Goal: Find specific page/section: Find specific page/section

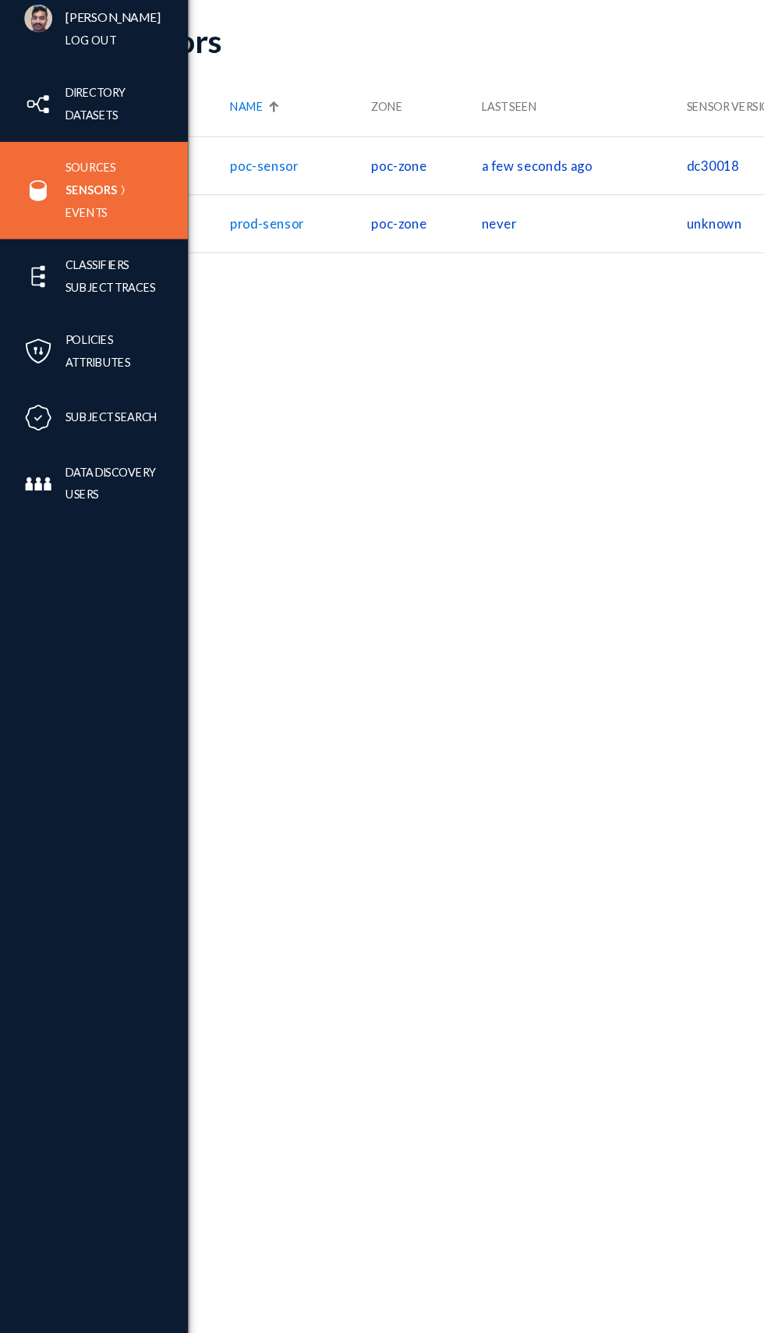
click at [35, 55] on div "Frinad Jelbin [PERSON_NAME] Log out" at bounding box center [78, 40] width 157 height 81
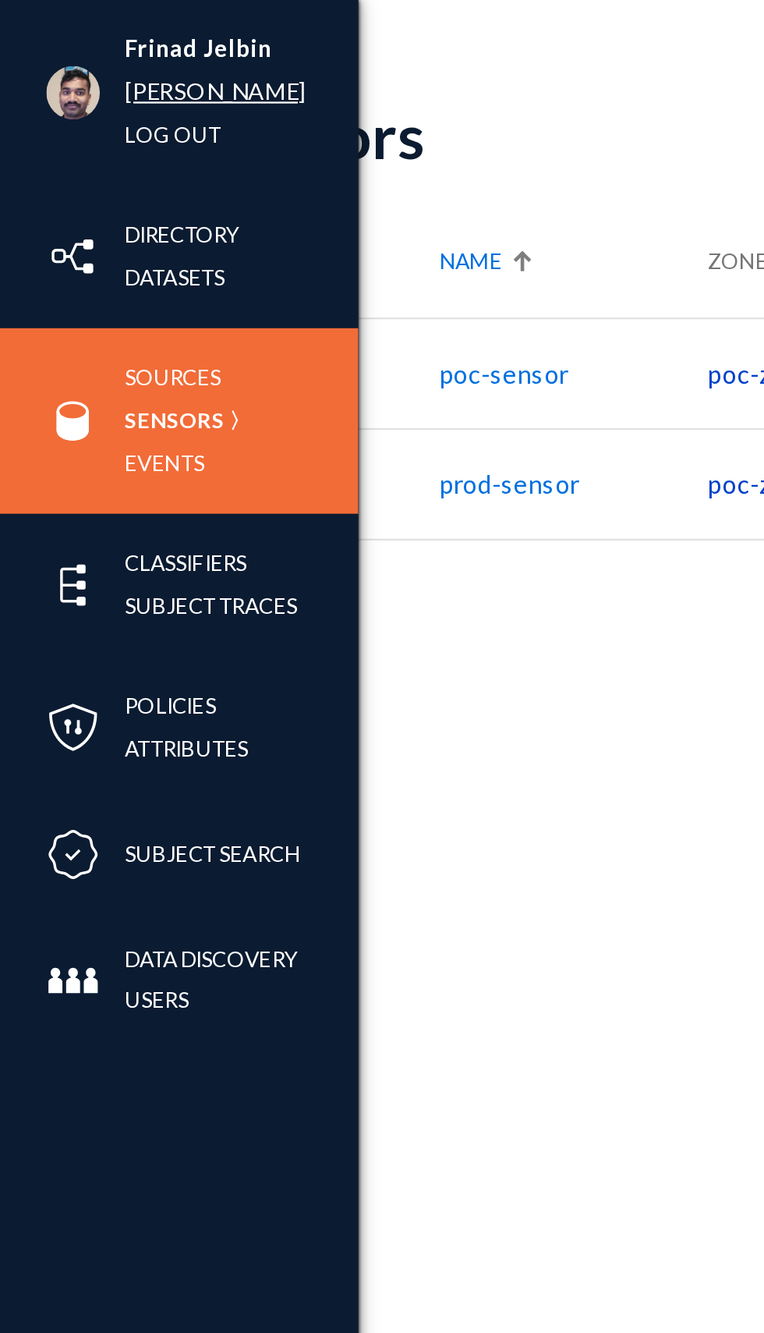
click at [75, 44] on link "[PERSON_NAME]" at bounding box center [95, 40] width 80 height 18
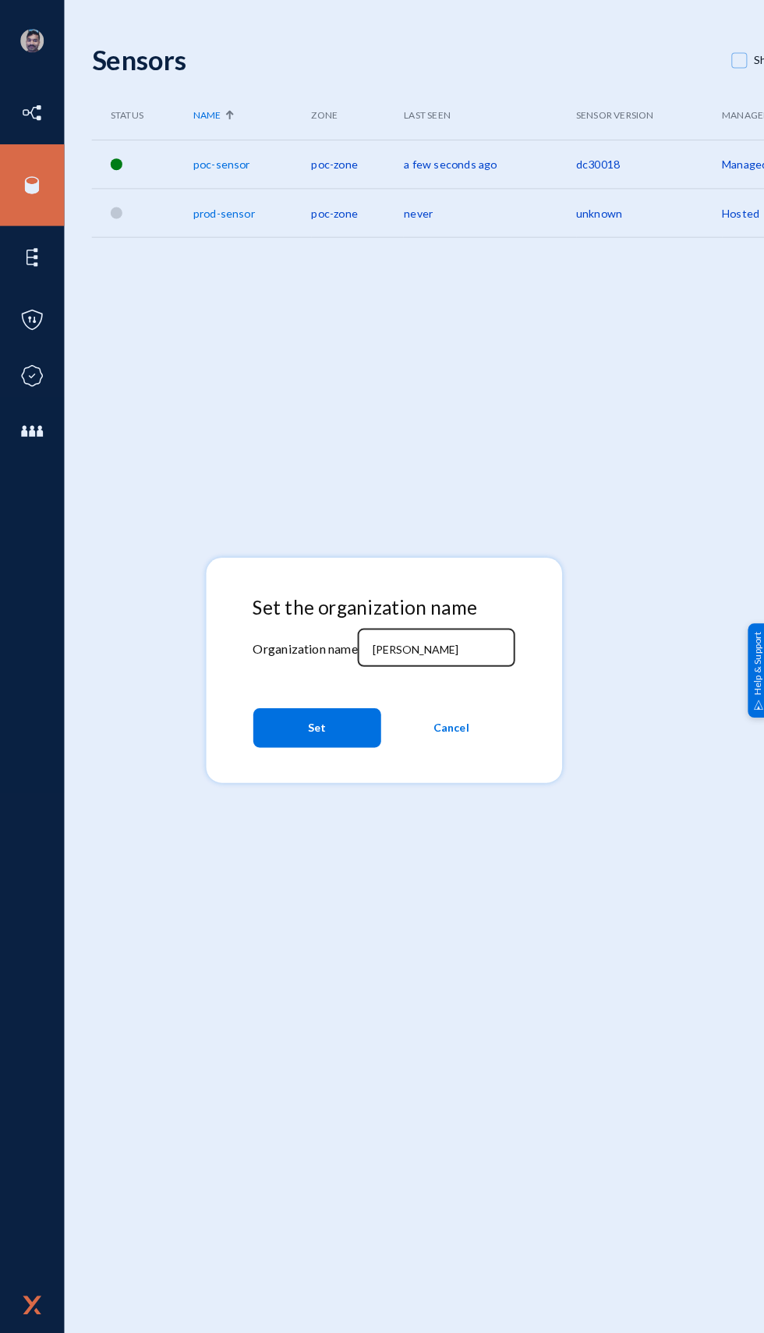
click at [446, 649] on input "[PERSON_NAME]" at bounding box center [437, 646] width 134 height 14
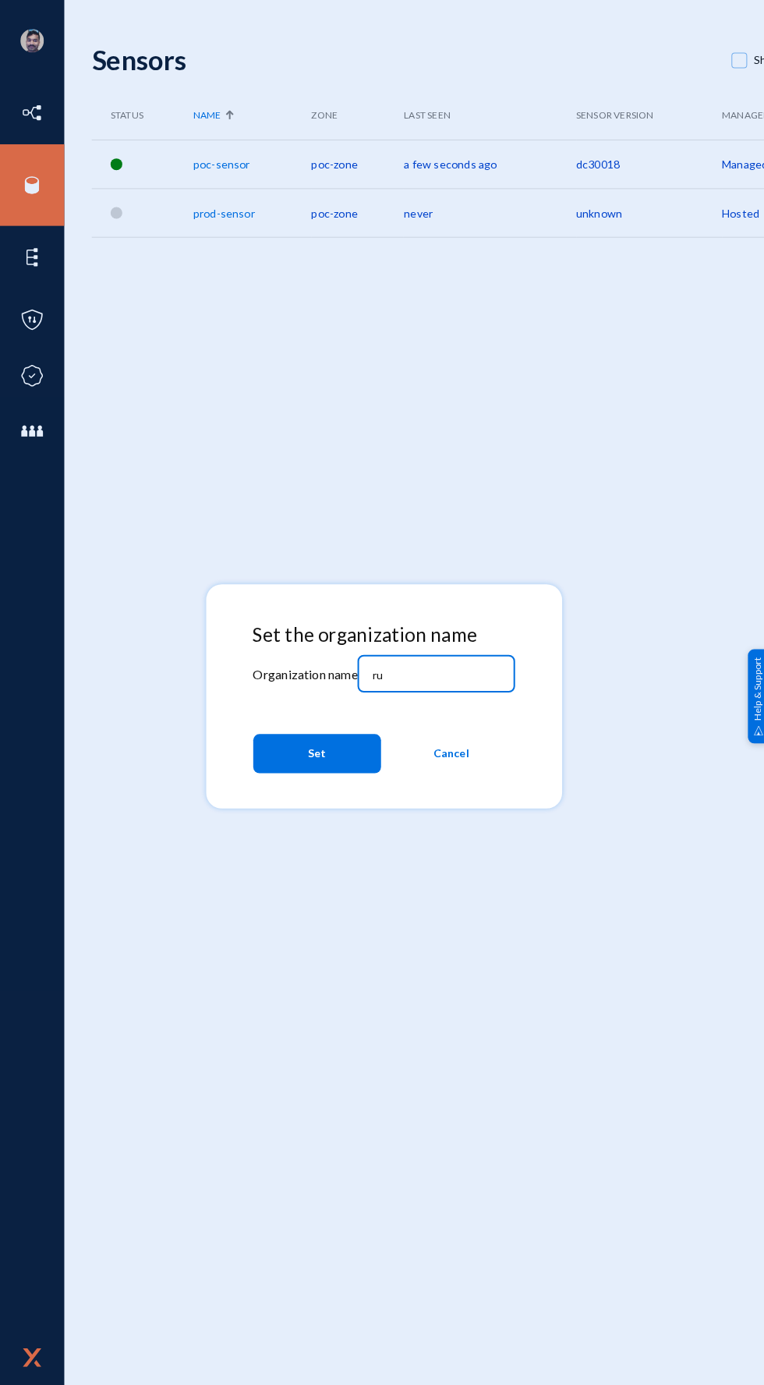
type input "r"
type input "B"
type input "bhm"
click at [330, 753] on button "Set" at bounding box center [315, 749] width 127 height 39
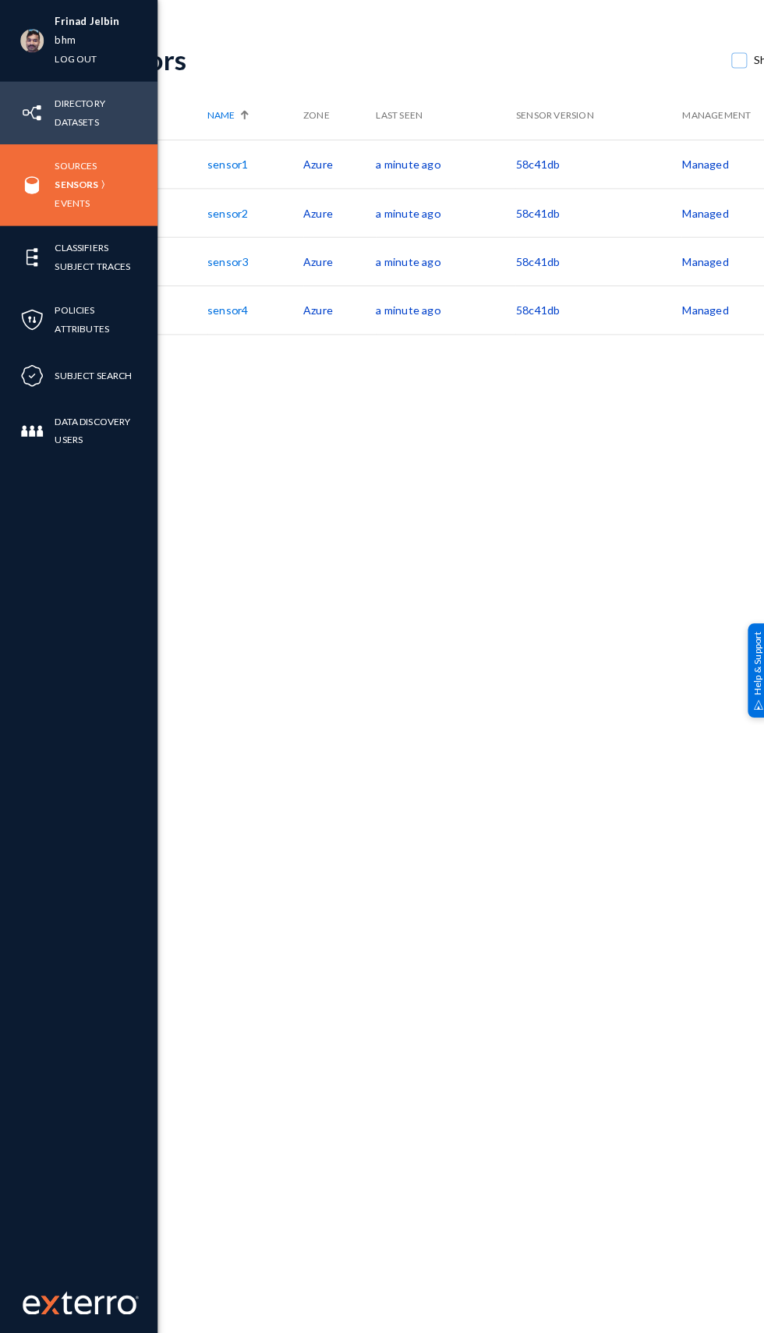
click at [37, 140] on div "Directory Datasets" at bounding box center [78, 112] width 157 height 62
click at [75, 156] on link "Sources" at bounding box center [76, 165] width 42 height 18
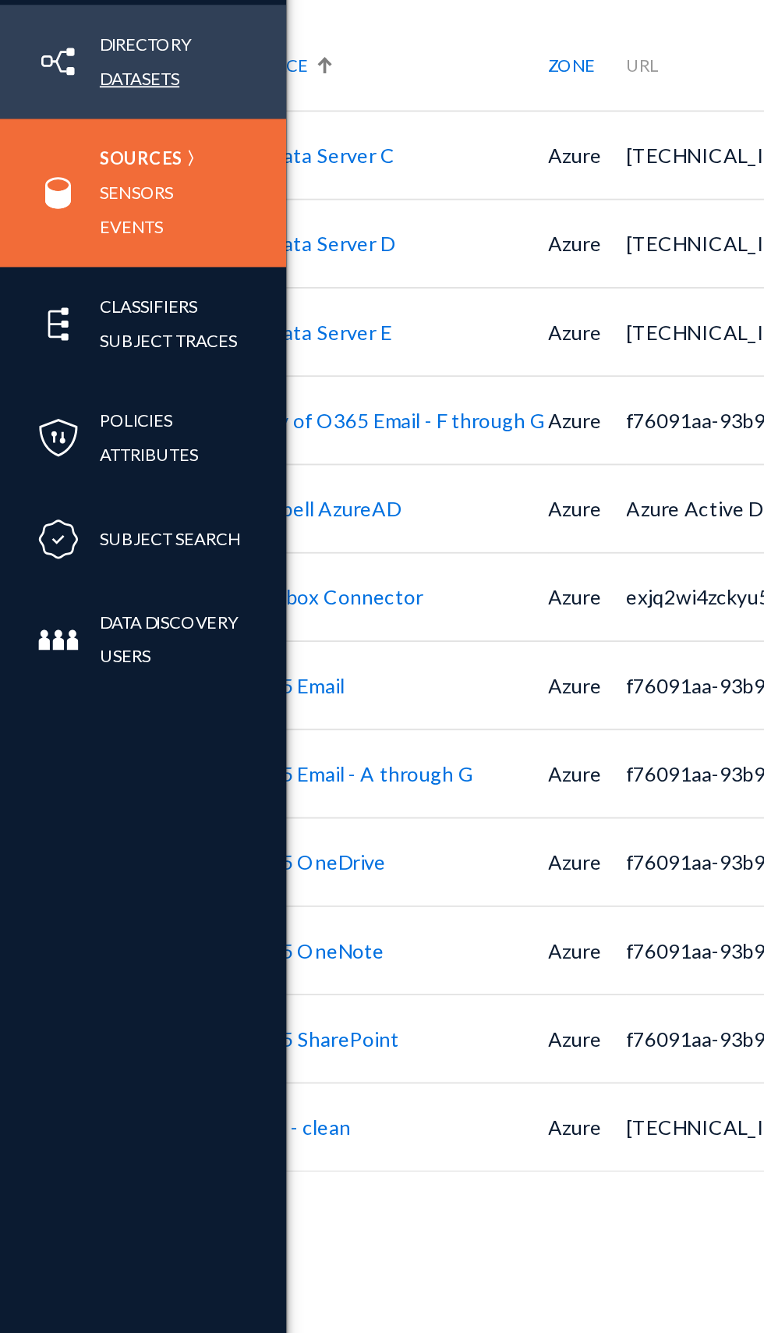
click at [90, 122] on link "Datasets" at bounding box center [77, 121] width 44 height 18
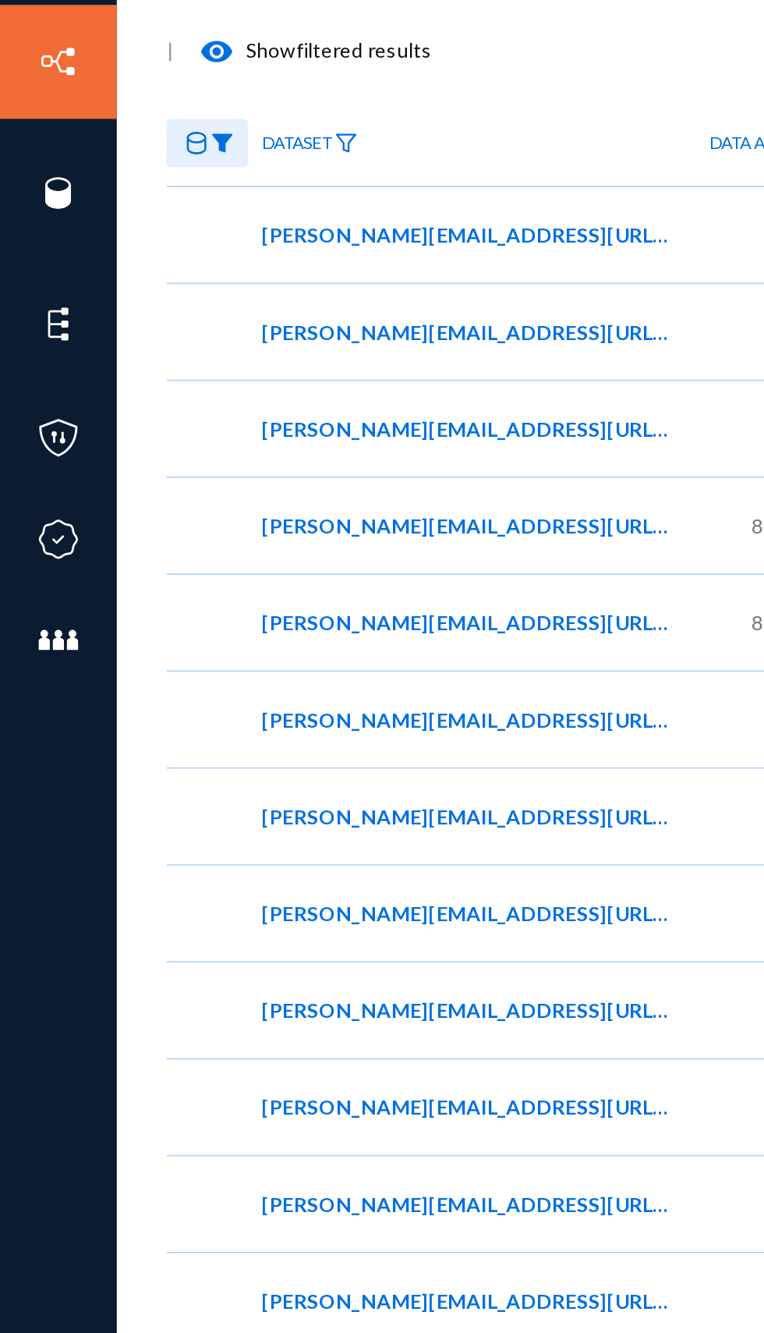
click at [270, 106] on div "| visibility Show filtered results" at bounding box center [544, 105] width 907 height 31
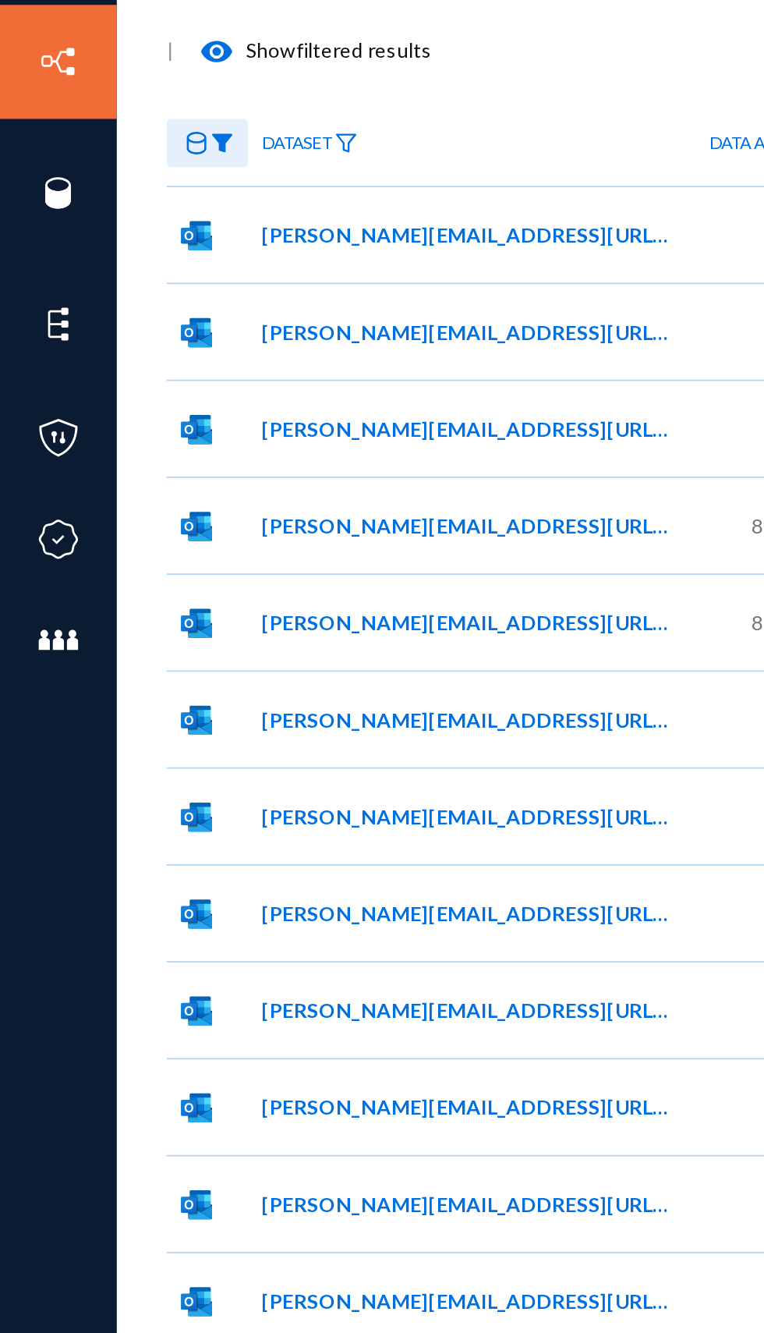
click at [71, 119] on div "Frinad Jelbin bhm Log out Directory Datasets Sources Sensors Events Classifiers…" at bounding box center [382, 666] width 764 height 1333
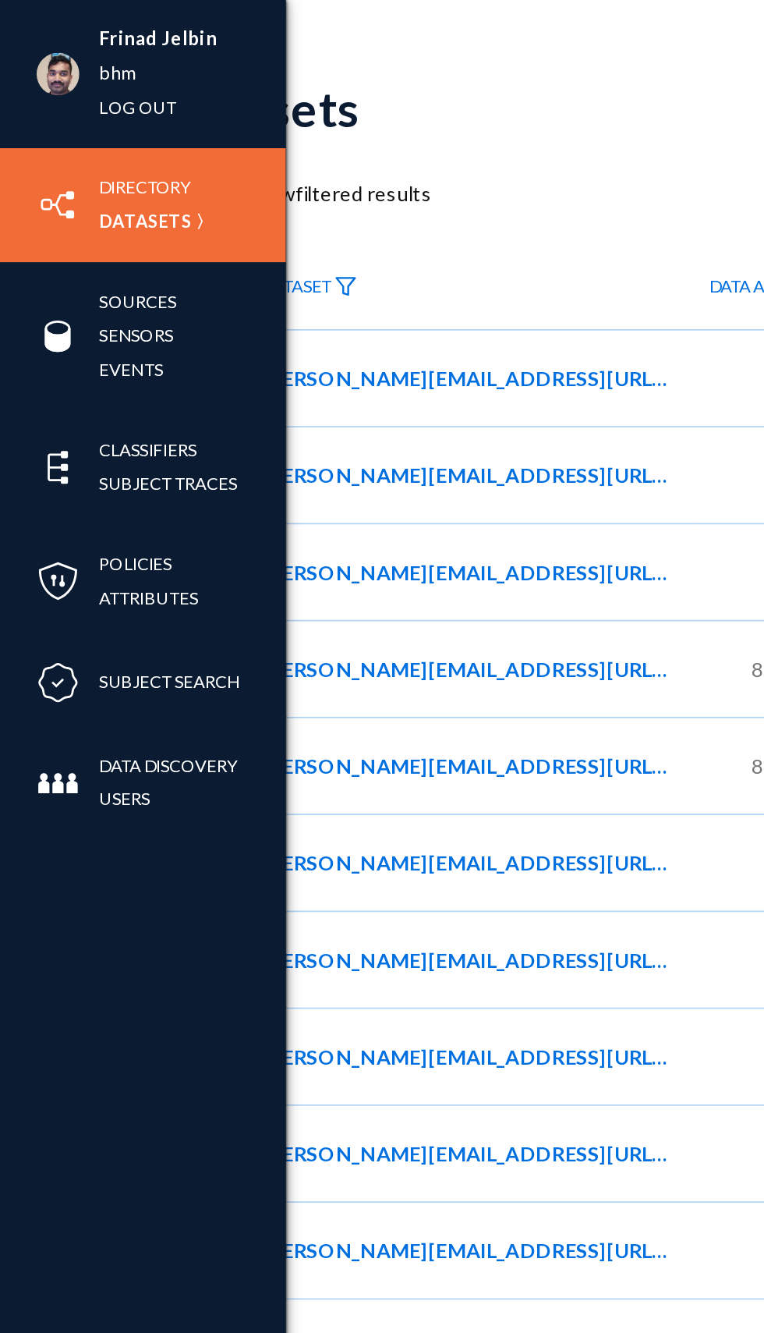
click at [39, 44] on img at bounding box center [31, 40] width 23 height 23
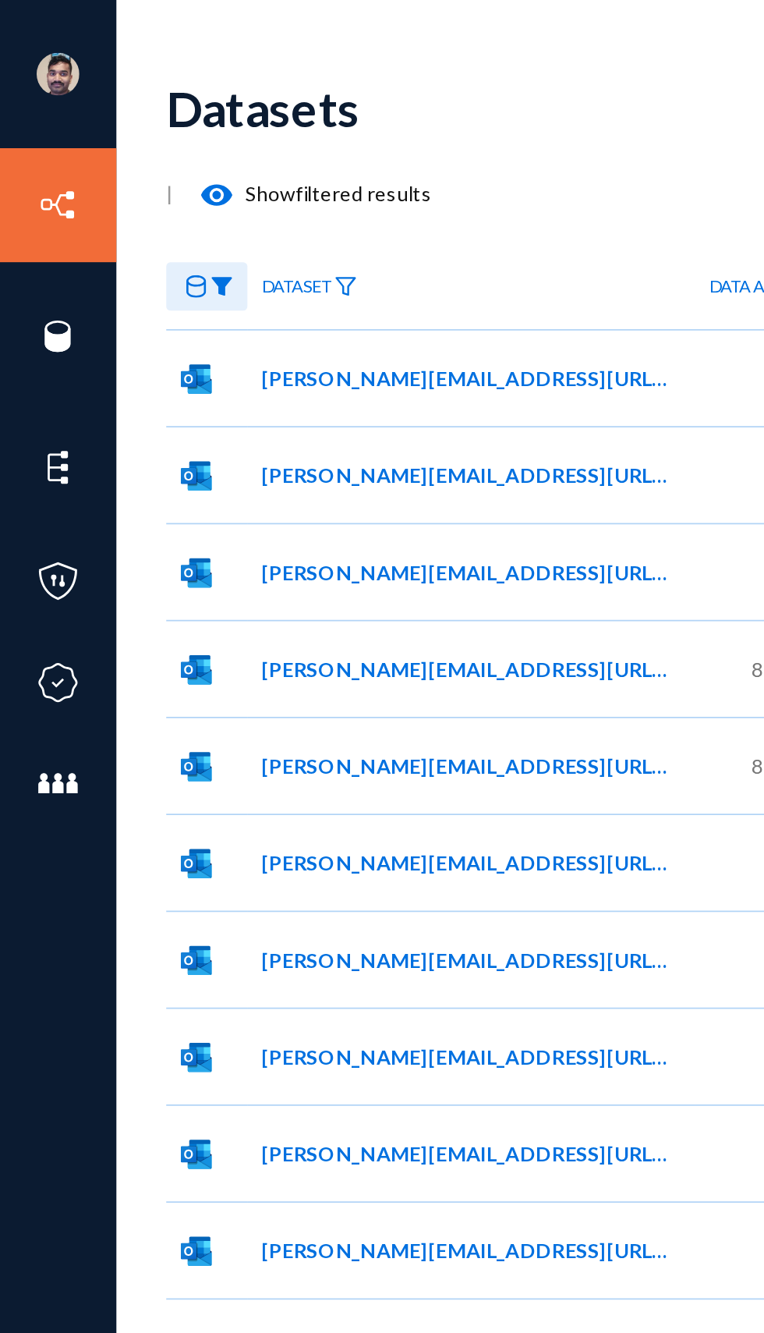
click at [278, 105] on div "| visibility Show filtered results" at bounding box center [544, 105] width 907 height 31
click at [116, 161] on img at bounding box center [121, 156] width 12 height 11
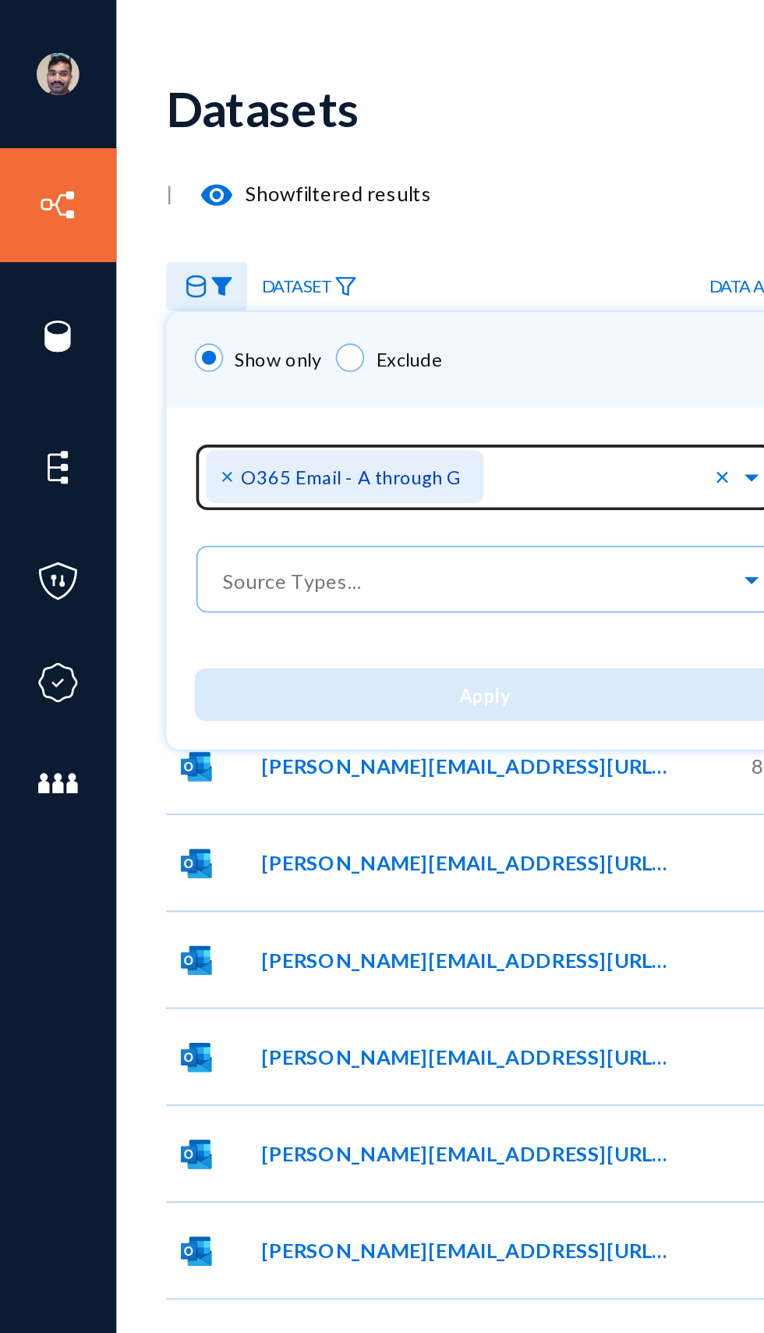
click at [124, 263] on span "×" at bounding box center [126, 260] width 11 height 15
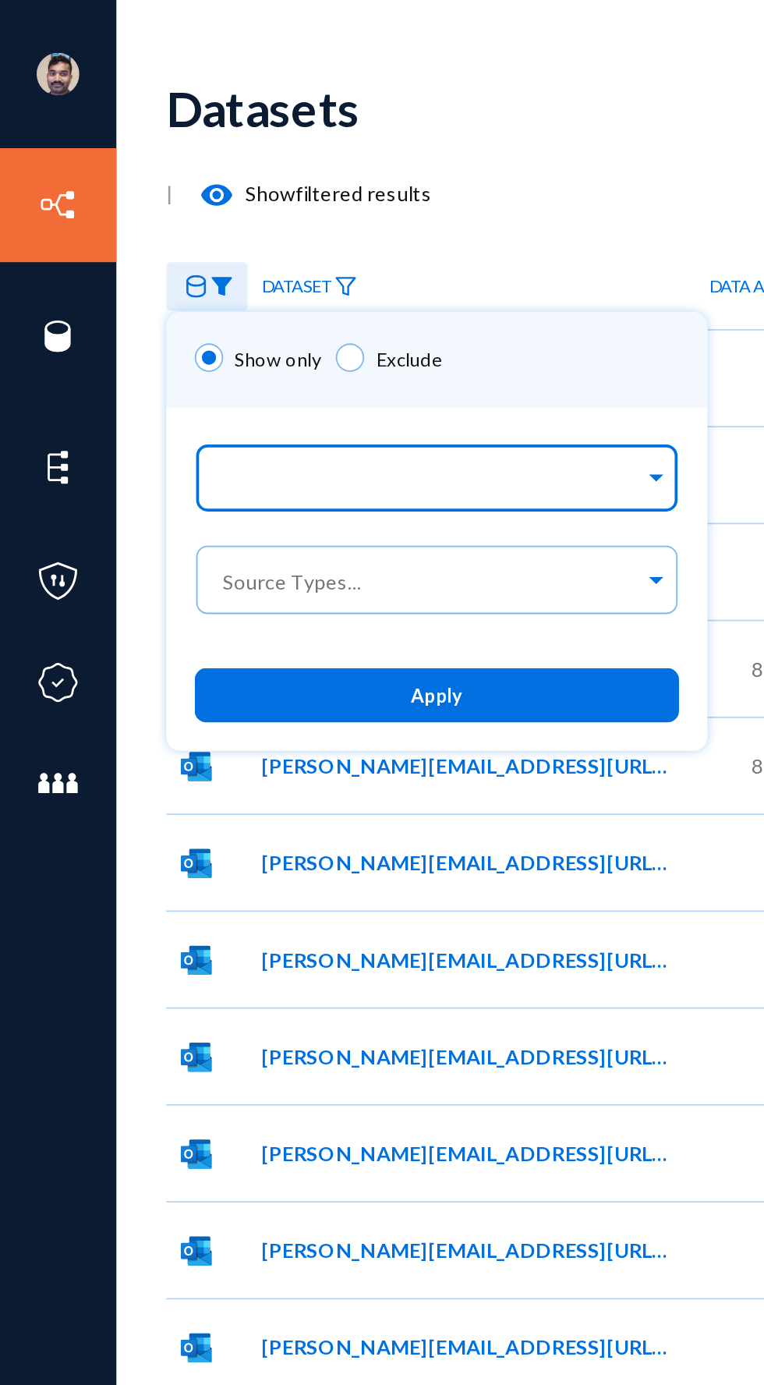
click at [152, 264] on input "text" at bounding box center [235, 264] width 233 height 15
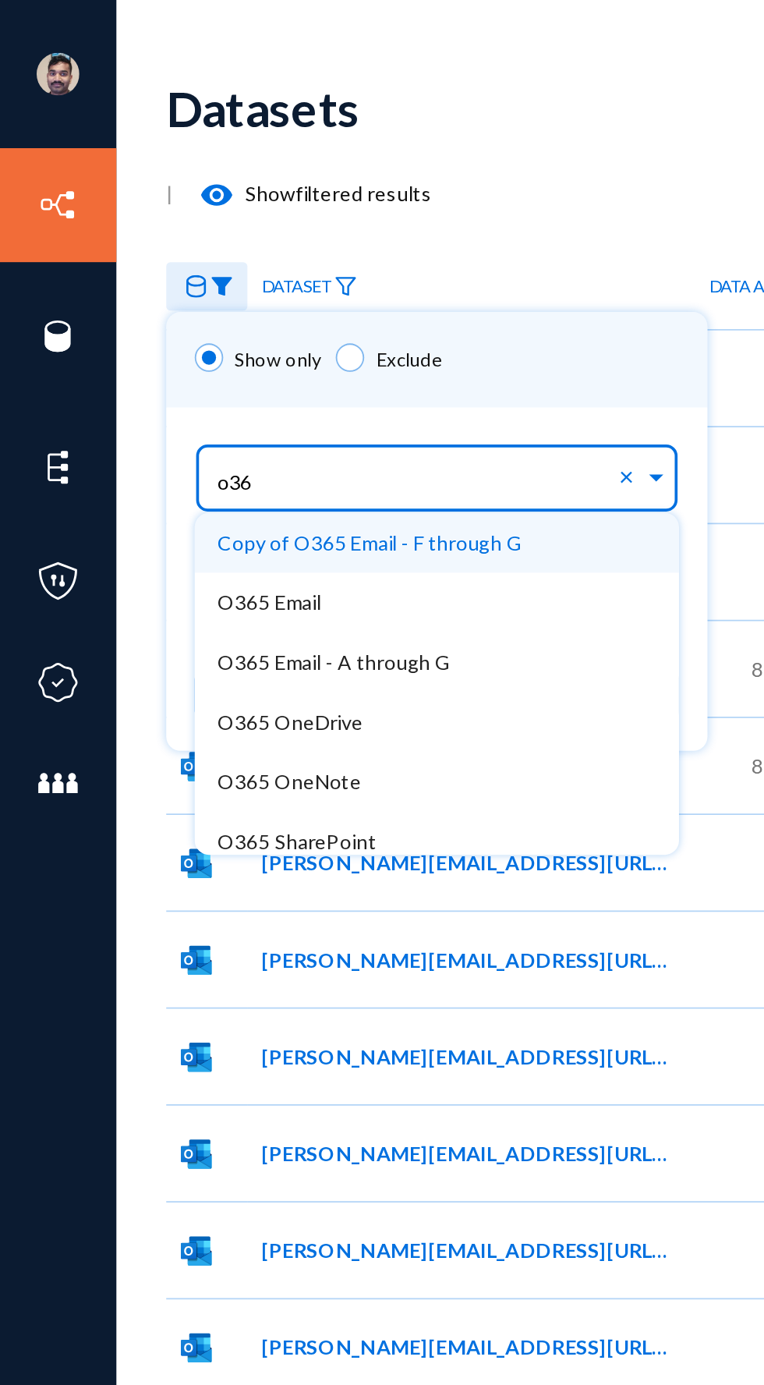
type input "o365"
click at [148, 299] on span "Copy of O365 Email - F through G" at bounding box center [202, 296] width 167 height 13
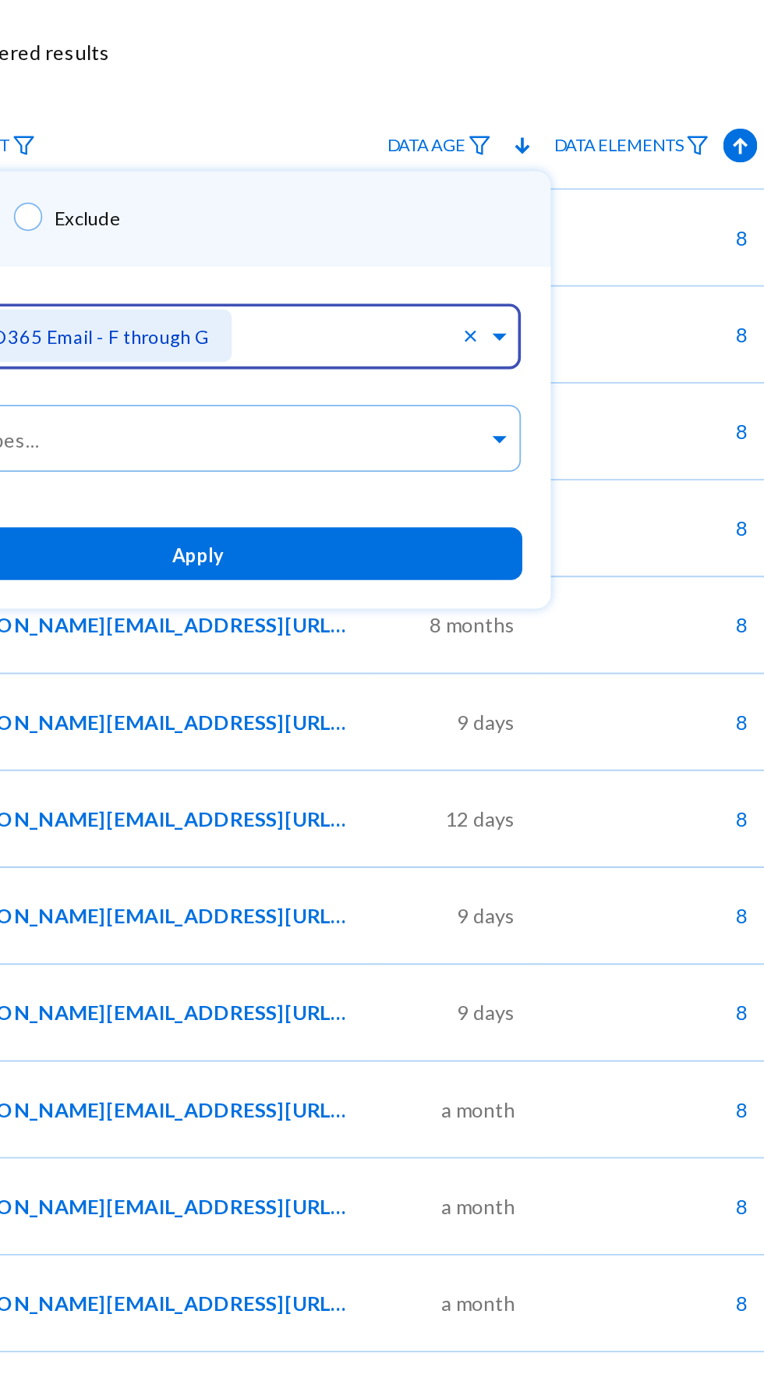
click at [313, 212] on div "Show only Exclude" at bounding box center [284, 197] width 387 height 52
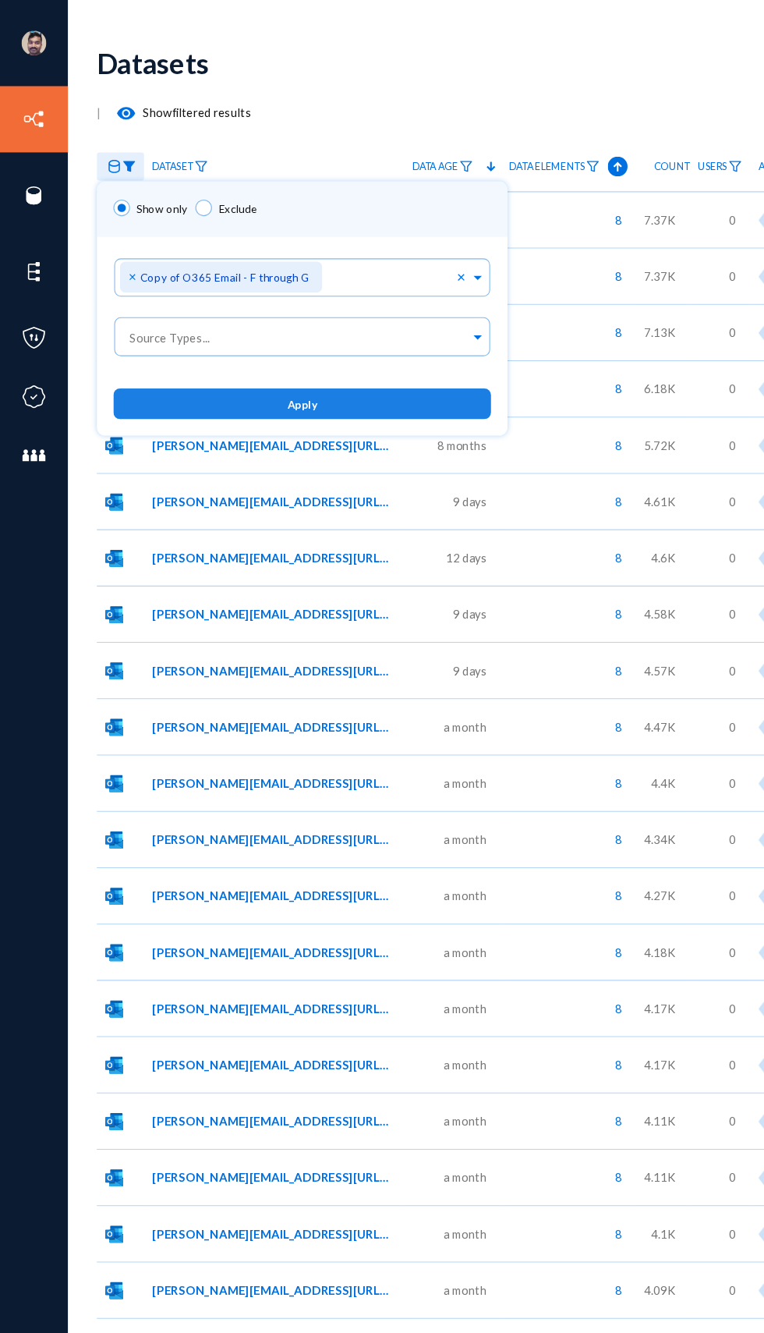
click at [323, 384] on button "Apply" at bounding box center [285, 380] width 356 height 29
